Goal: Task Accomplishment & Management: Use online tool/utility

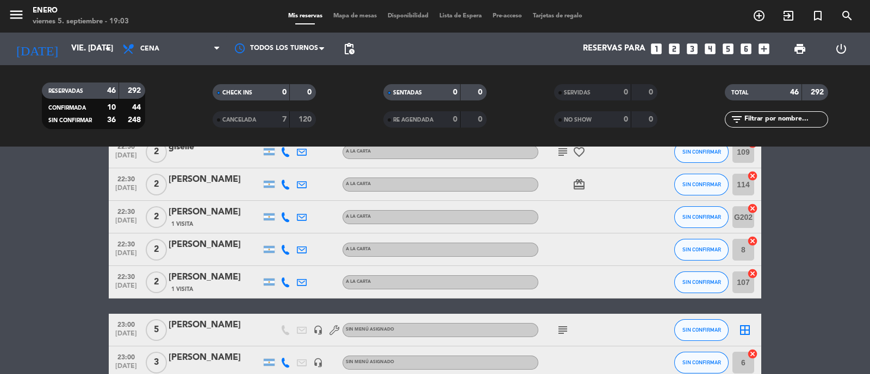
scroll to position [1427, 0]
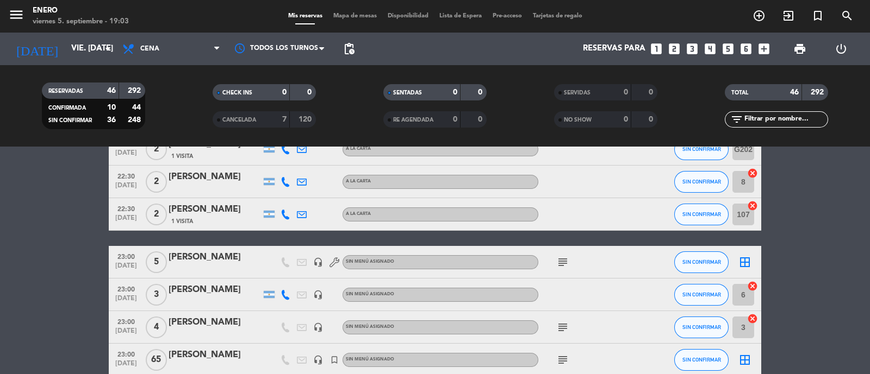
click at [559, 262] on icon "subject" at bounding box center [562, 262] width 13 height 13
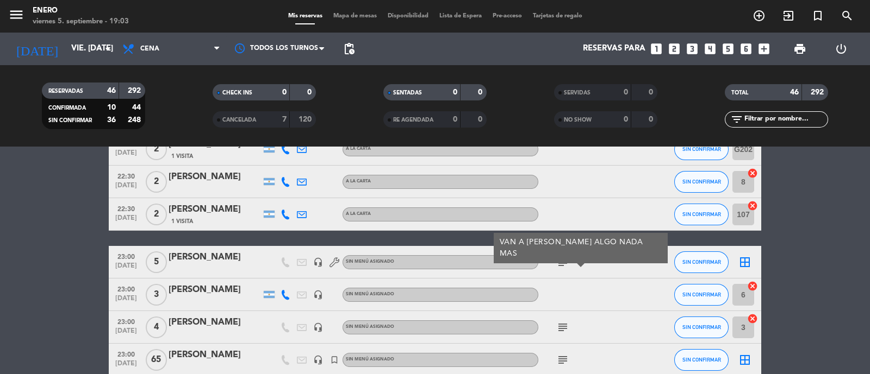
click at [559, 262] on icon "subject" at bounding box center [562, 262] width 13 height 13
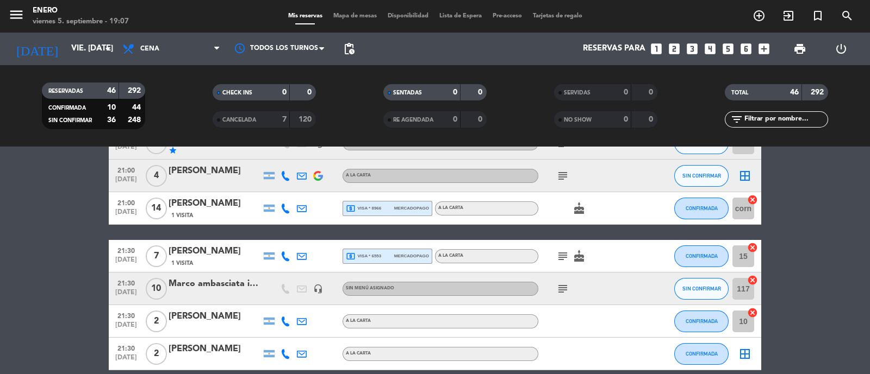
scroll to position [328, 0]
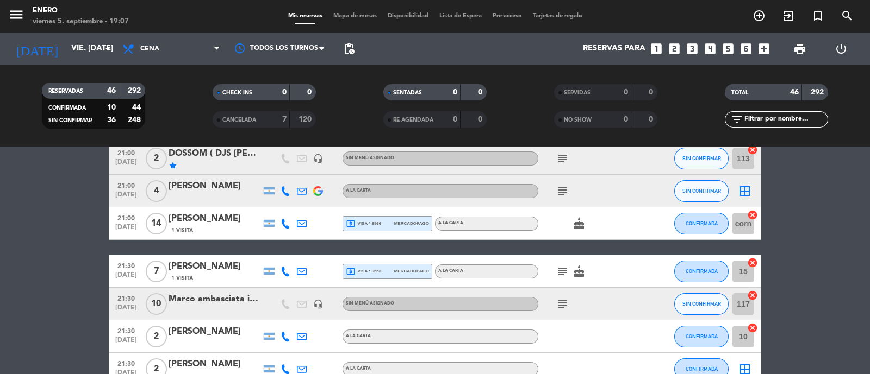
click at [678, 50] on icon "looks_two" at bounding box center [674, 49] width 14 height 14
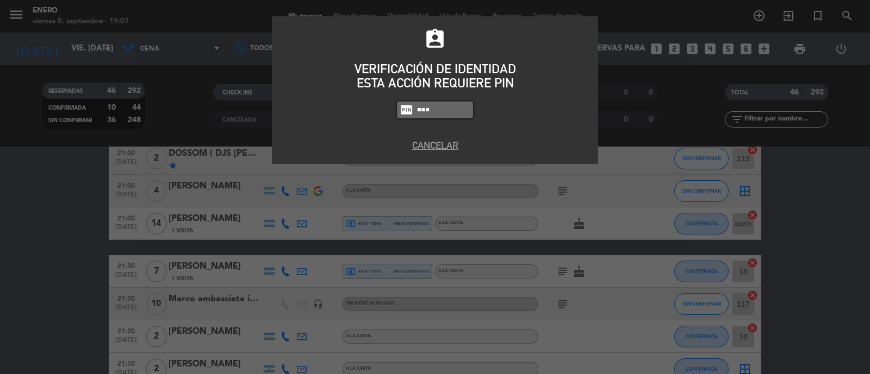
type input "6082"
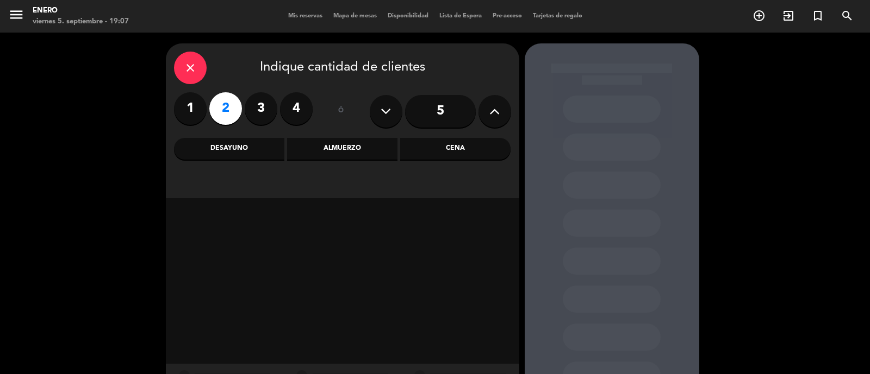
click at [457, 148] on div "Cena" at bounding box center [455, 149] width 110 height 22
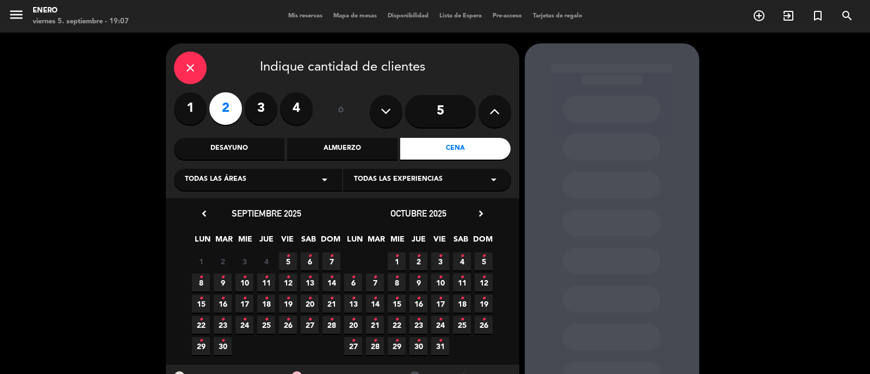
click at [292, 262] on span "5 •" at bounding box center [288, 262] width 18 height 18
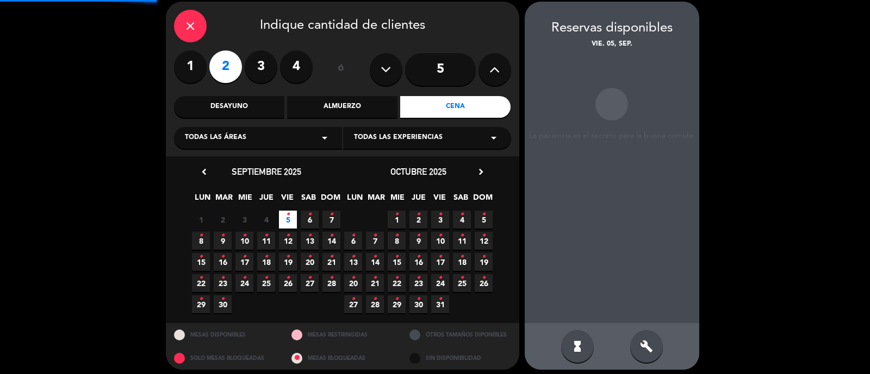
scroll to position [43, 0]
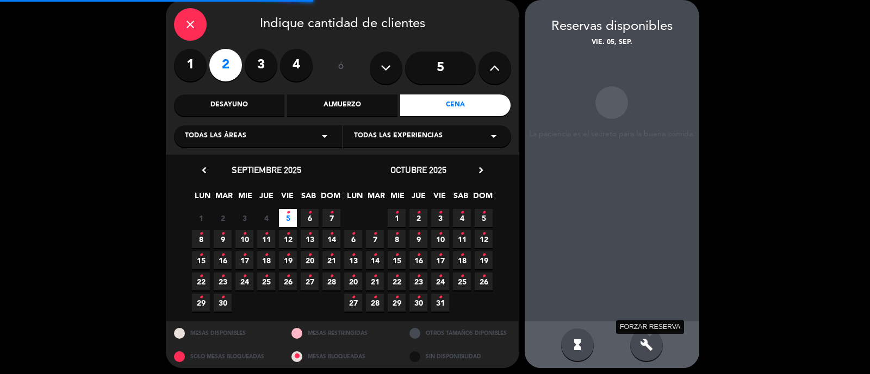
click at [643, 348] on icon "build" at bounding box center [646, 345] width 13 height 13
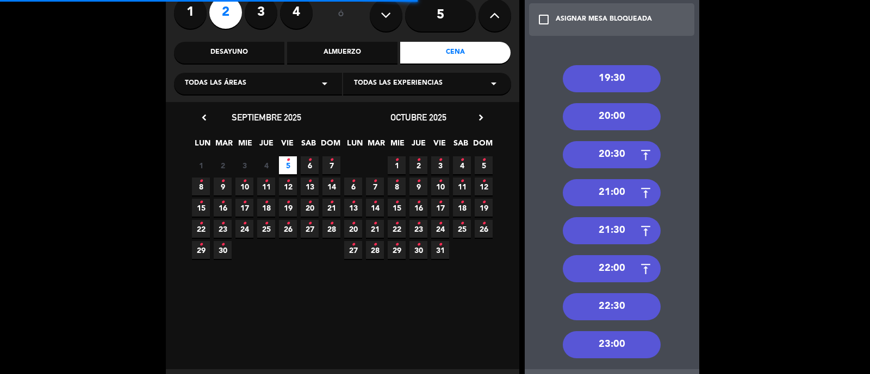
scroll to position [148, 0]
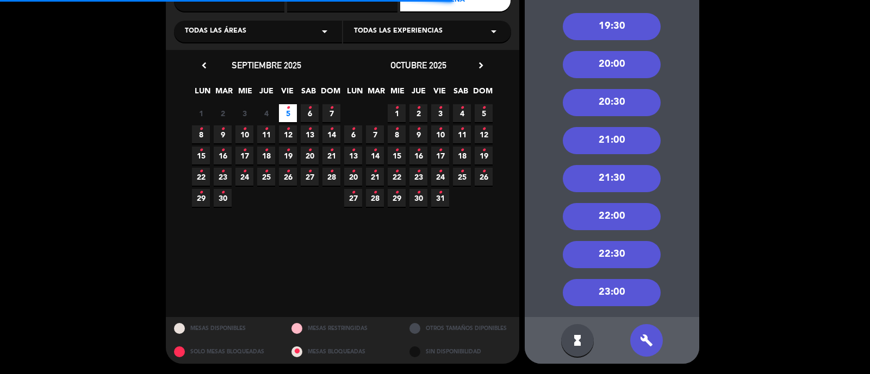
click at [611, 215] on div "22:00" at bounding box center [612, 216] width 98 height 27
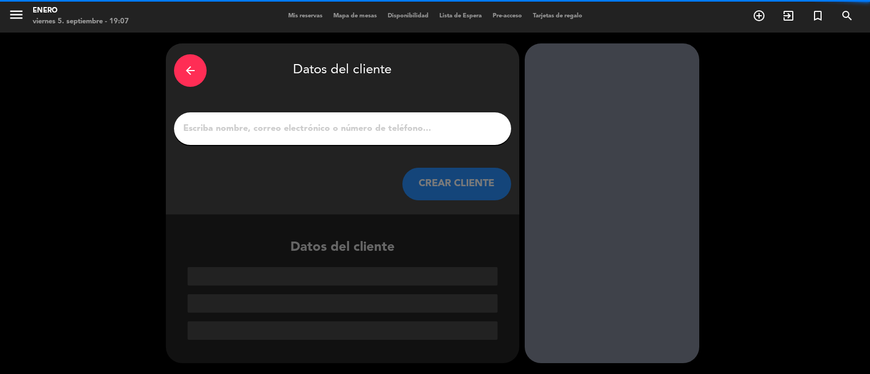
scroll to position [0, 0]
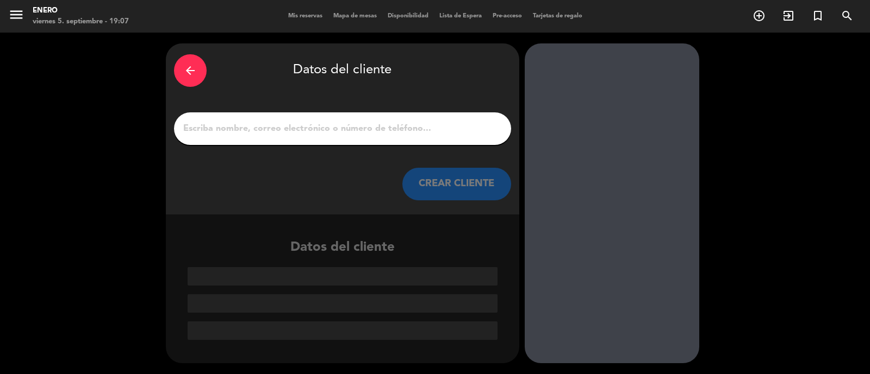
click at [265, 131] on input "1" at bounding box center [342, 128] width 321 height 15
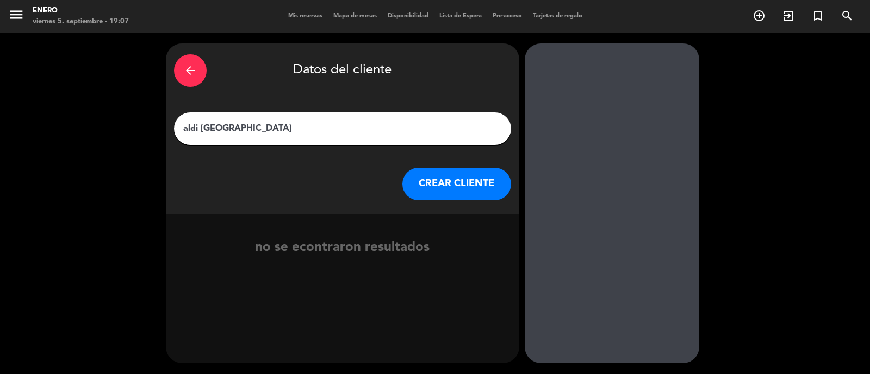
type input "aldi [GEOGRAPHIC_DATA]"
click at [463, 178] on button "CREAR CLIENTE" at bounding box center [456, 184] width 109 height 33
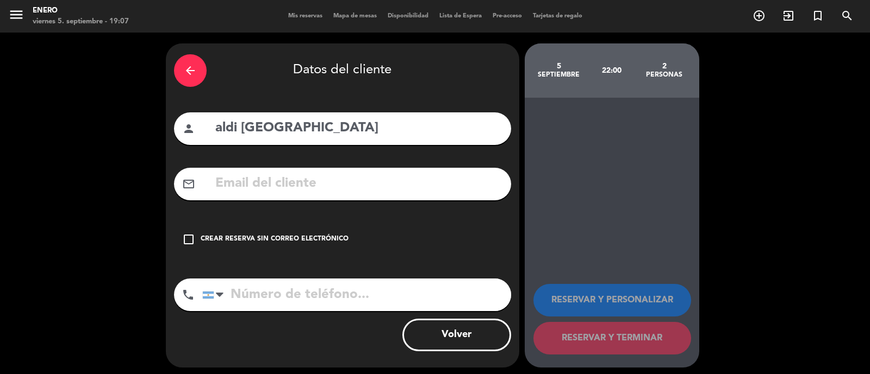
click at [316, 247] on div "check_box_outline_blank Crear reserva sin correo electrónico" at bounding box center [342, 239] width 337 height 33
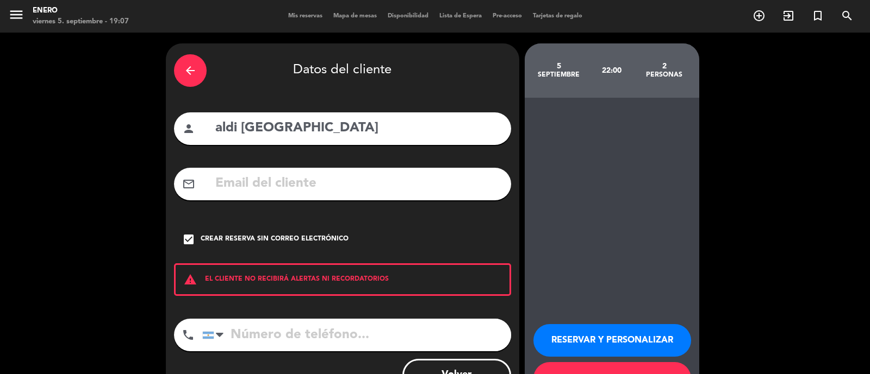
click at [618, 335] on button "RESERVAR Y PERSONALIZAR" at bounding box center [612, 340] width 158 height 33
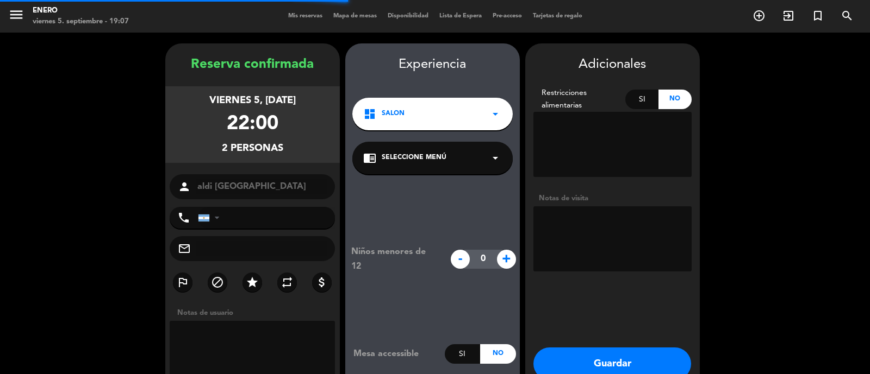
scroll to position [43, 0]
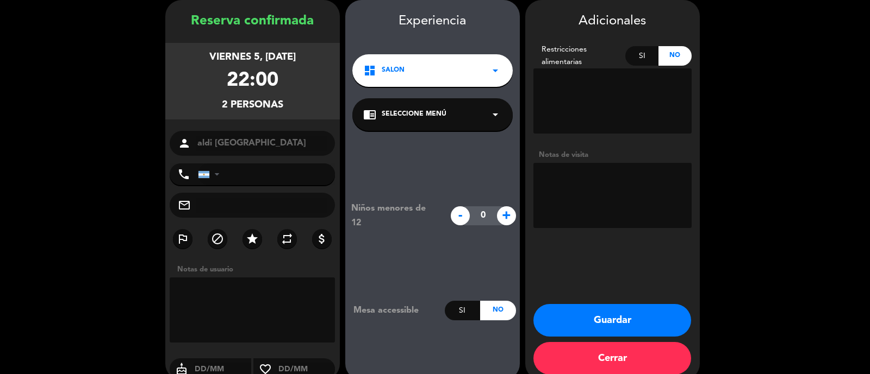
click at [598, 197] on textarea at bounding box center [612, 195] width 158 height 65
click at [601, 179] on textarea at bounding box center [612, 195] width 158 height 65
click at [255, 240] on icon "star" at bounding box center [252, 239] width 13 height 13
click at [596, 208] on textarea at bounding box center [612, 195] width 158 height 65
type textarea "menu invit influencer con protocolo, pasa tati"
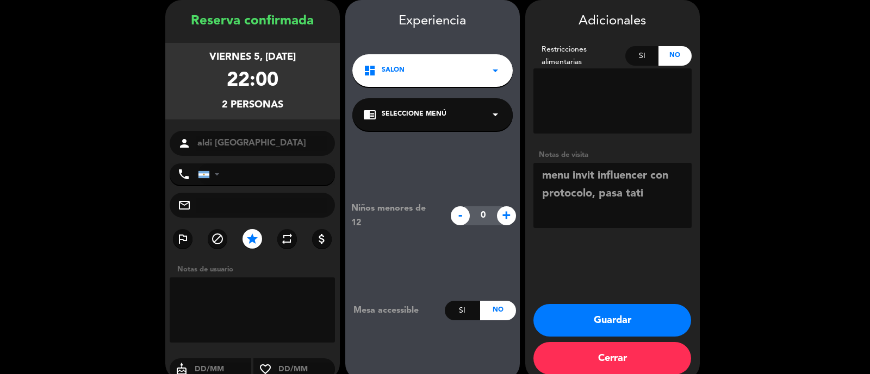
click at [614, 319] on button "Guardar" at bounding box center [612, 320] width 158 height 33
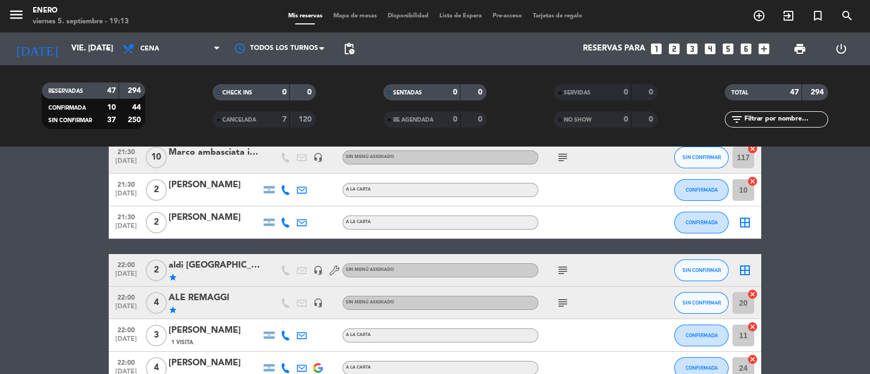
scroll to position [543, 0]
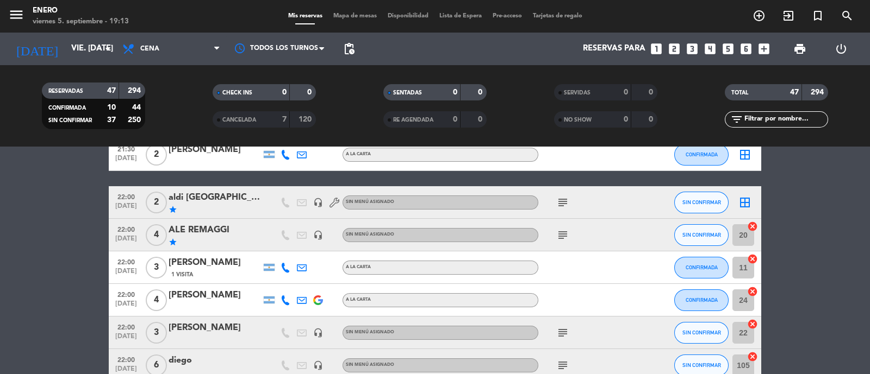
click at [559, 239] on icon "subject" at bounding box center [562, 235] width 13 height 13
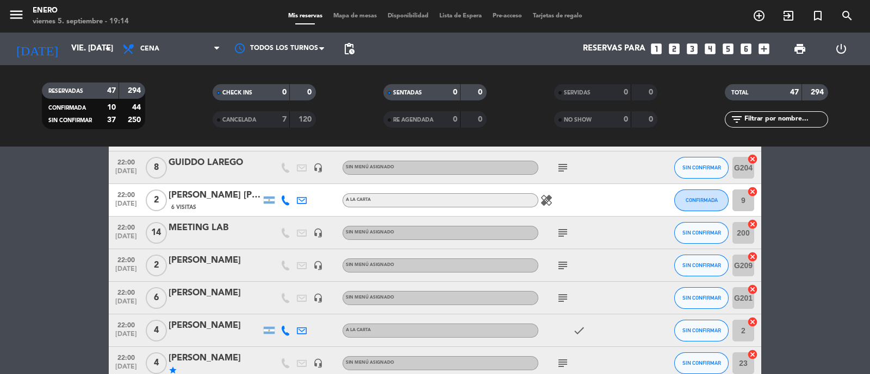
scroll to position [951, 0]
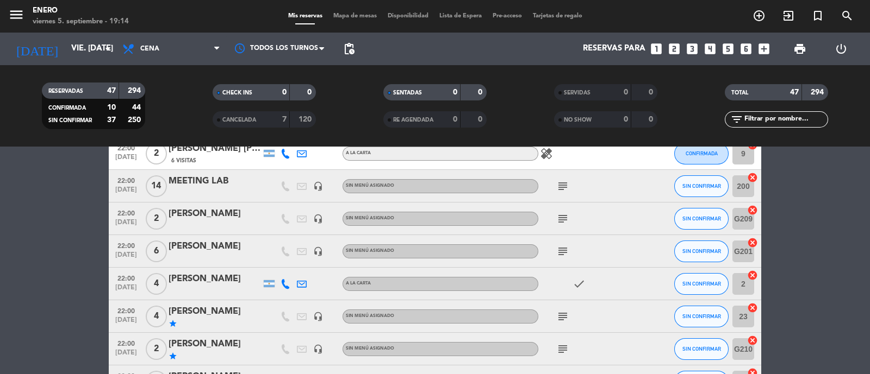
click at [563, 316] on icon "subject" at bounding box center [562, 316] width 13 height 13
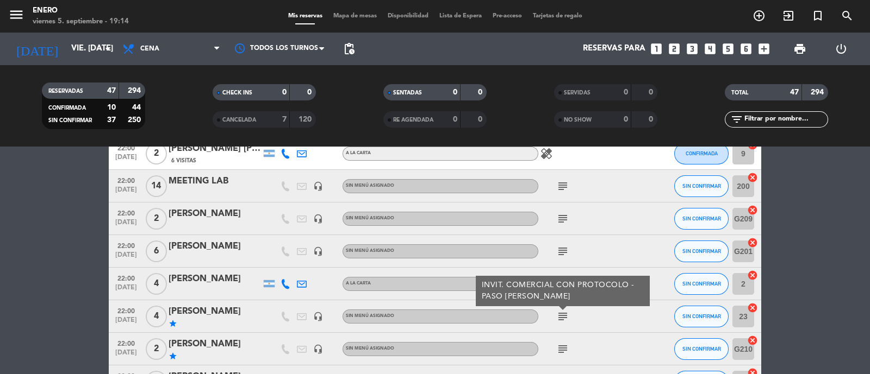
click at [563, 316] on icon "subject" at bounding box center [562, 316] width 13 height 13
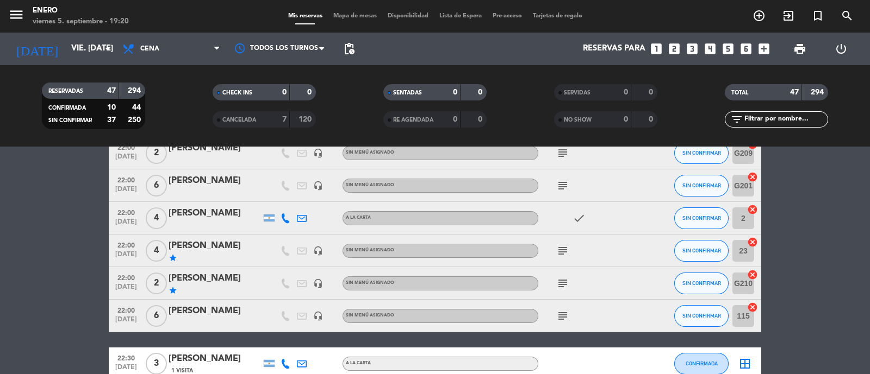
scroll to position [1019, 0]
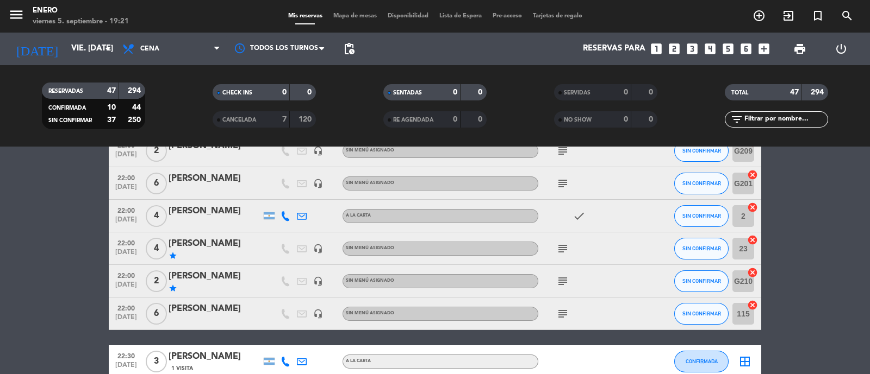
click at [562, 245] on icon "subject" at bounding box center [562, 248] width 13 height 13
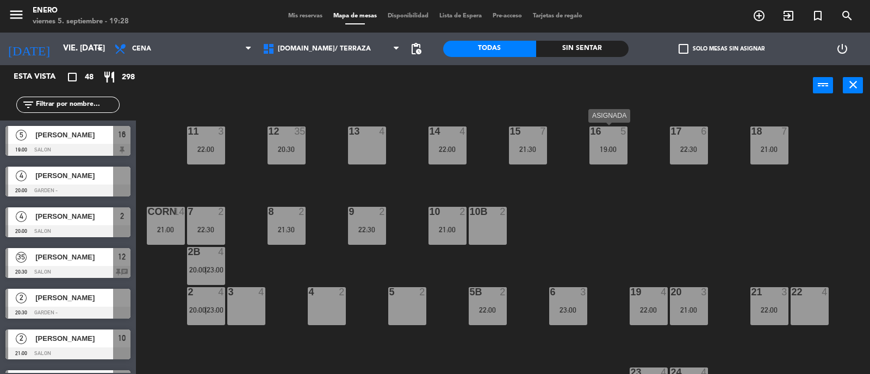
click at [522, 147] on div "21:30" at bounding box center [528, 150] width 38 height 8
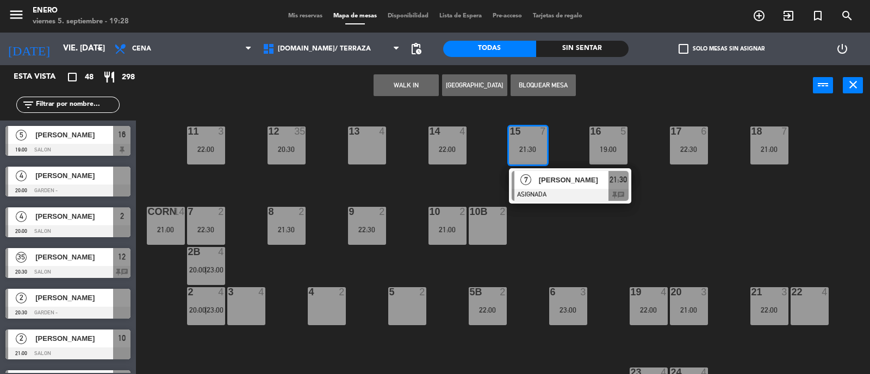
click at [590, 238] on div "14 4 22:00 12 35 20:30 11 3 22:00 17 6 22:30 15 7 21:30 7 [PERSON_NAME] ASIGNAD…" at bounding box center [507, 241] width 725 height 268
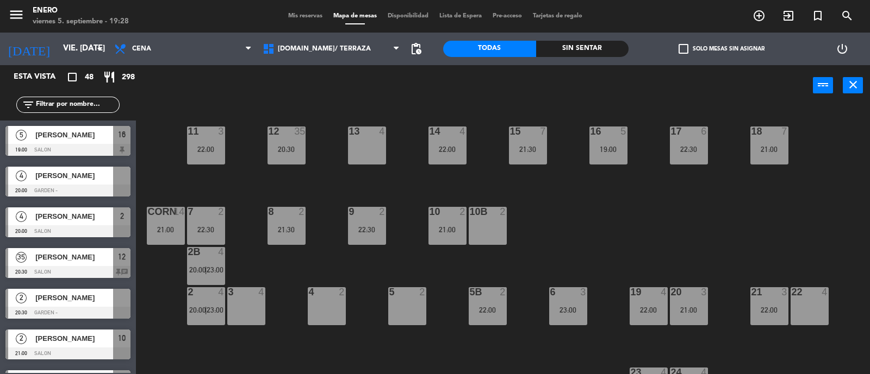
click at [576, 183] on div "14 4 22:00 12 35 20:30 11 3 22:00 17 6 22:30 15 7 21:30 16 5 19:00 13 4 18 7 21…" at bounding box center [507, 241] width 725 height 268
click at [526, 139] on div "15 7 21:30" at bounding box center [528, 146] width 38 height 38
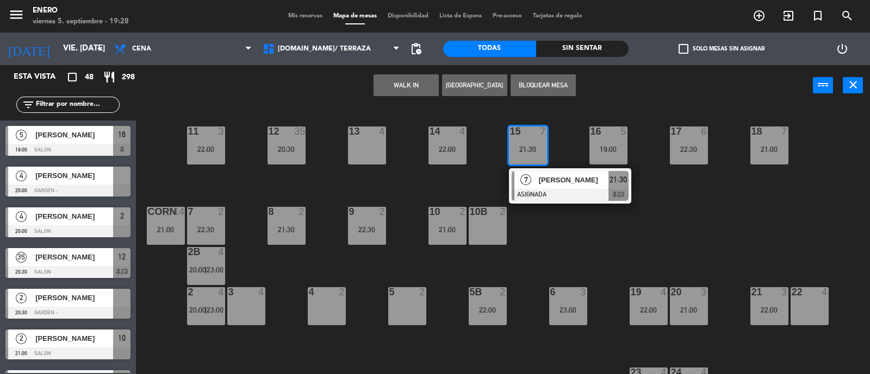
click at [615, 215] on div "14 4 22:00 12 35 20:30 11 3 22:00 17 6 22:30 15 7 21:30 7 [PERSON_NAME] ASIGNAD…" at bounding box center [507, 241] width 725 height 268
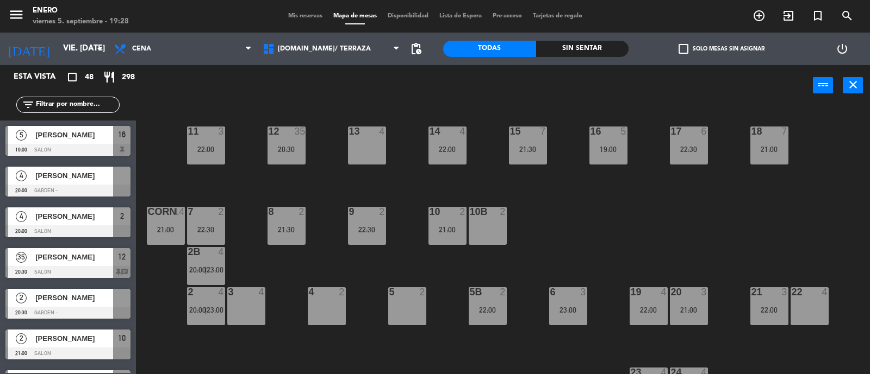
click at [560, 197] on div "14 4 22:00 12 35 20:30 11 3 22:00 17 6 22:30 15 7 21:30 16 5 19:00 13 4 18 7 21…" at bounding box center [507, 241] width 725 height 268
click at [527, 183] on div "14 4 22:00 12 35 20:30 11 3 22:00 17 6 22:30 15 7 21:30 16 5 19:00 13 4 18 7 21…" at bounding box center [507, 241] width 725 height 268
click at [605, 142] on div "16 5 19:00" at bounding box center [608, 146] width 38 height 38
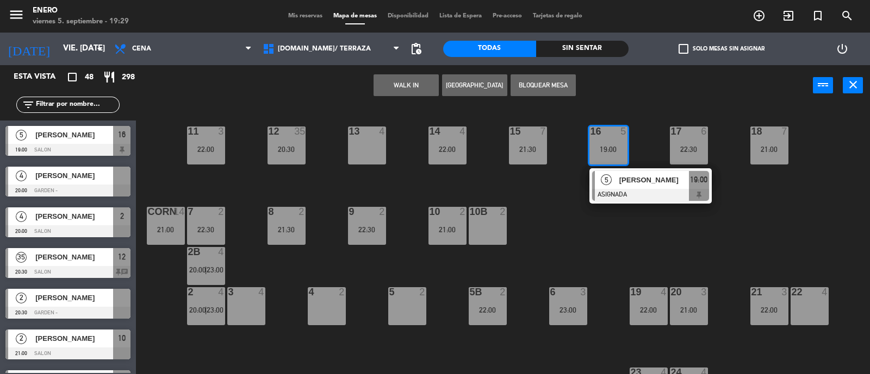
click at [827, 311] on div "22 4" at bounding box center [809, 307] width 38 height 38
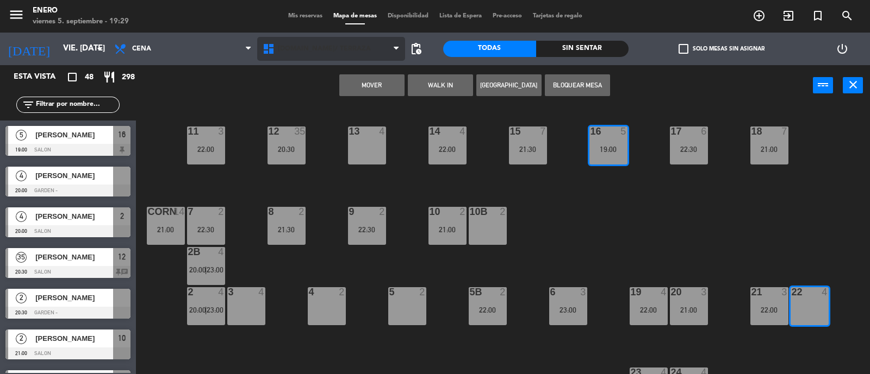
click at [364, 57] on span "[DOMAIN_NAME]/ TERRAZA" at bounding box center [331, 49] width 148 height 24
click at [658, 227] on div "14 4 22:00 12 35 20:30 11 3 22:00 17 6 22:30 15 7 21:30 16 5 19:00 13 4 18 7 21…" at bounding box center [507, 241] width 725 height 268
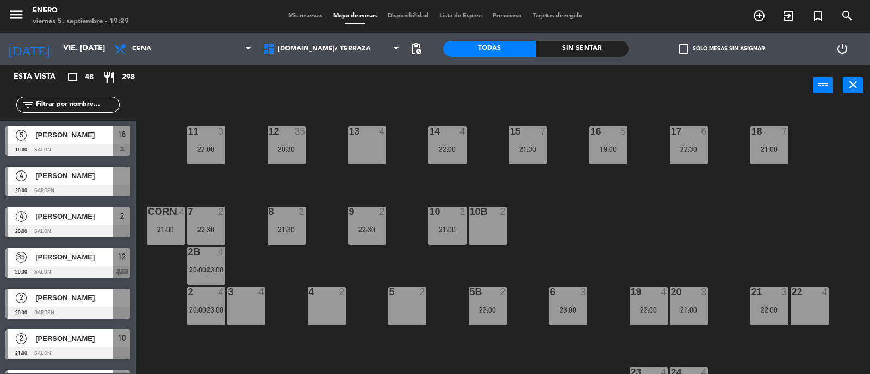
click at [612, 149] on div "19:00" at bounding box center [608, 150] width 38 height 8
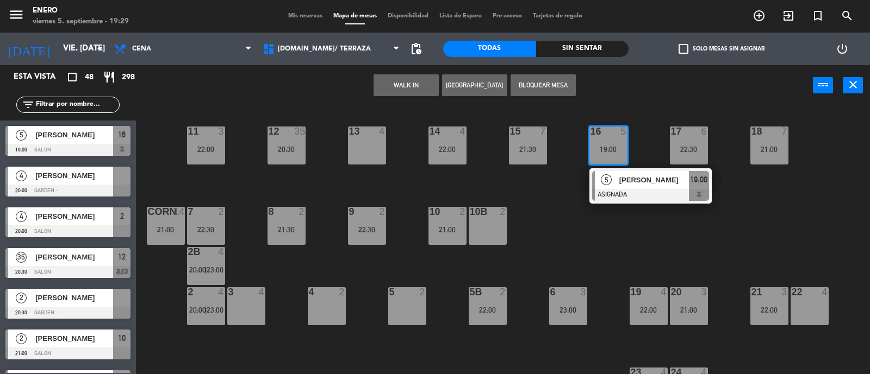
click at [808, 304] on div "22 4" at bounding box center [809, 307] width 38 height 38
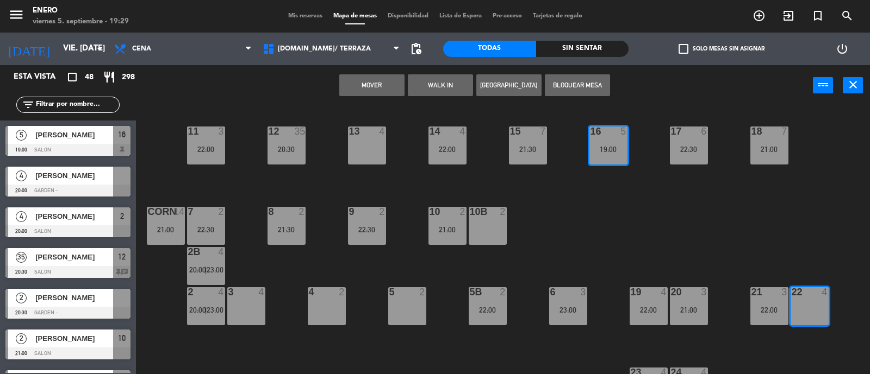
click at [374, 88] on button "Mover" at bounding box center [371, 85] width 65 height 22
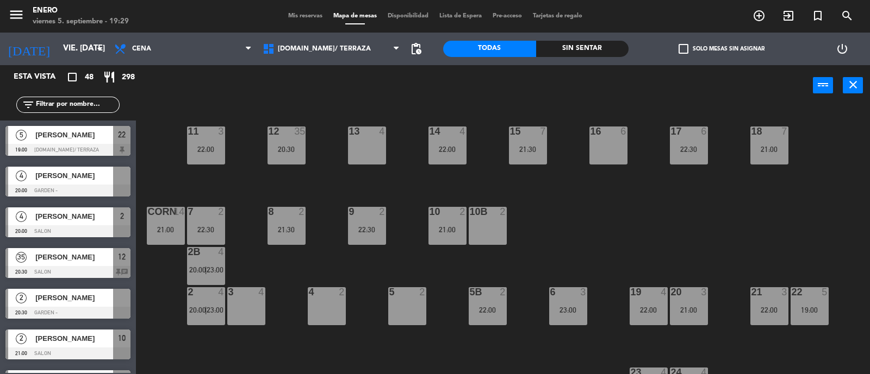
click at [822, 309] on div "19:00" at bounding box center [809, 311] width 38 height 8
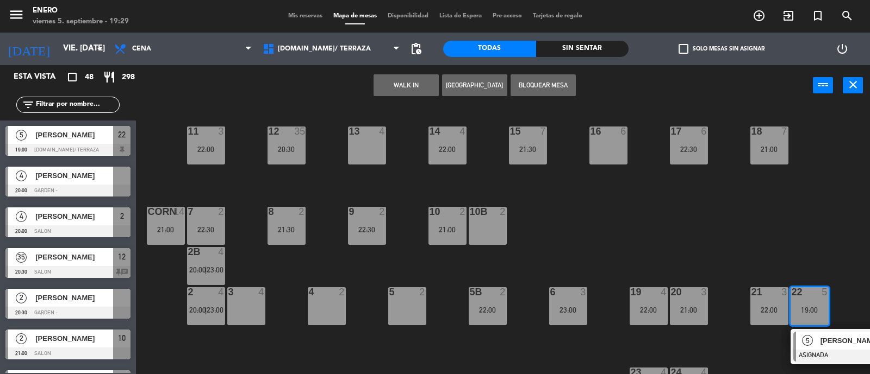
click at [840, 341] on span "[PERSON_NAME]" at bounding box center [855, 340] width 70 height 11
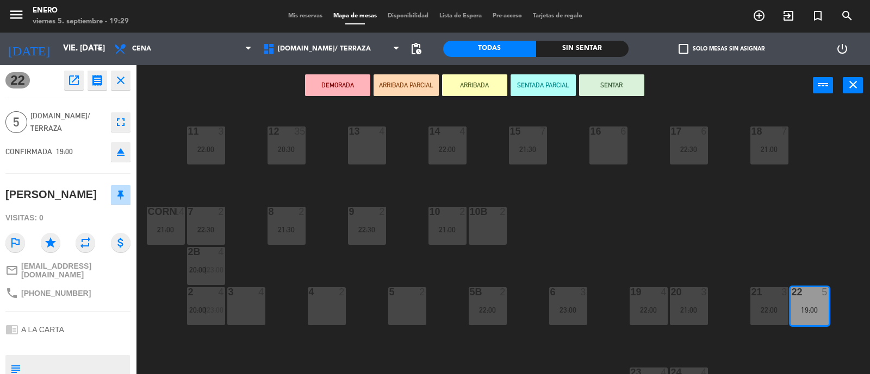
click at [628, 88] on button "SENTAR" at bounding box center [611, 85] width 65 height 22
